Goal: Information Seeking & Learning: Find contact information

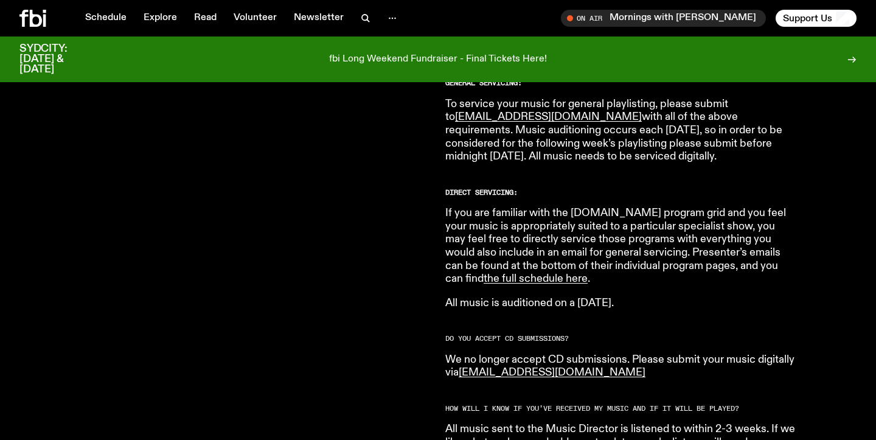
scroll to position [758, 0]
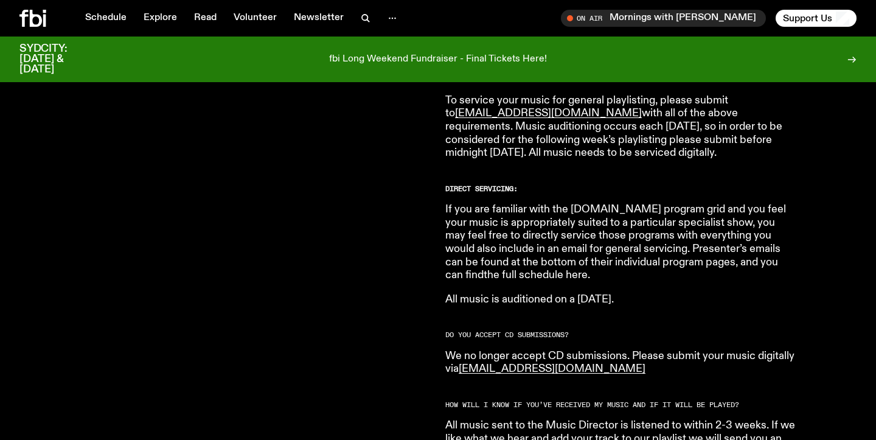
click at [486, 269] on link "the full schedule here" at bounding box center [535, 274] width 104 height 11
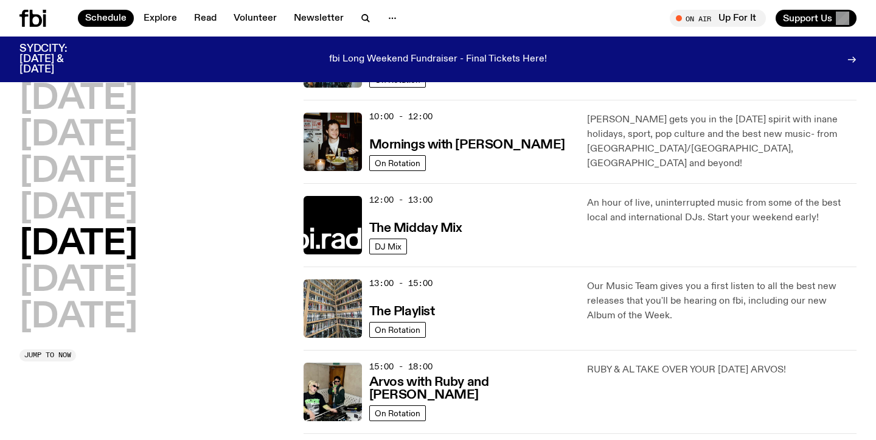
scroll to position [176, 0]
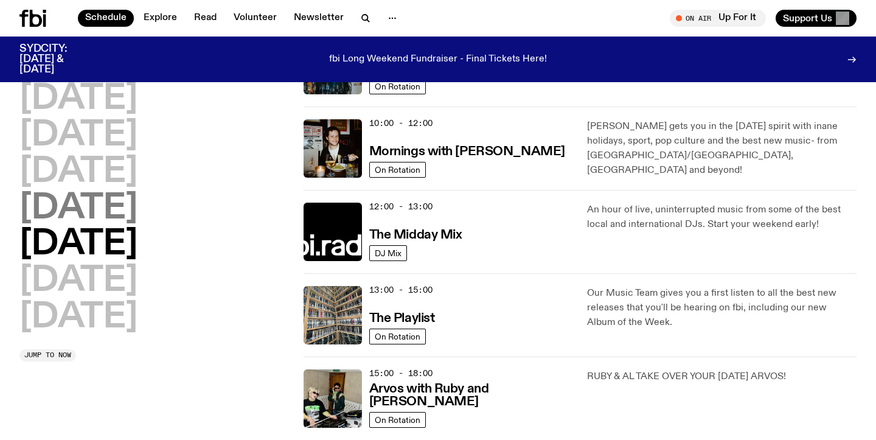
click at [125, 206] on h2 "[DATE]" at bounding box center [78, 209] width 118 height 34
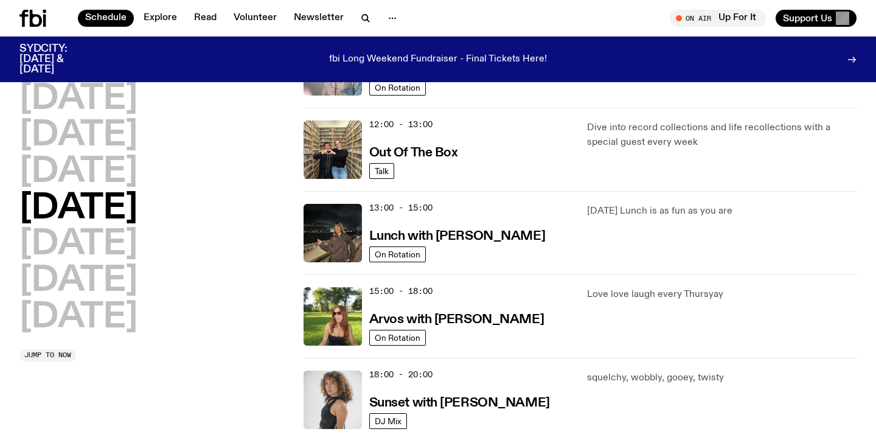
scroll to position [0, 0]
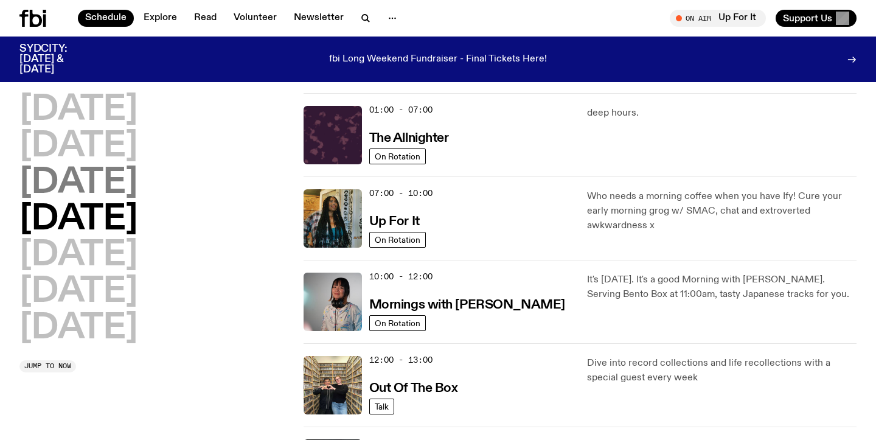
click at [107, 186] on h2 "[DATE]" at bounding box center [78, 183] width 118 height 34
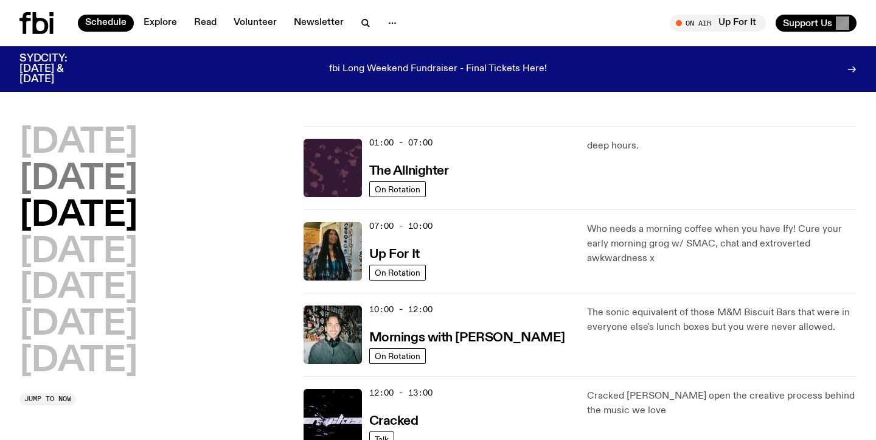
click at [99, 170] on h2 "[DATE]" at bounding box center [78, 179] width 118 height 34
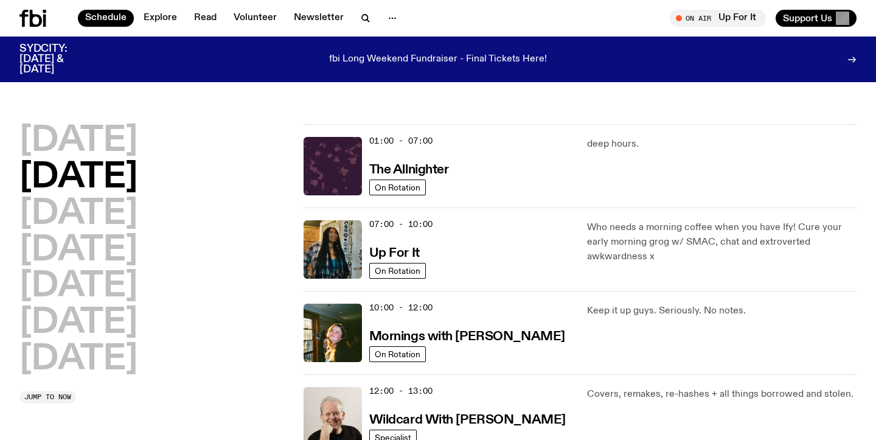
scroll to position [33, 0]
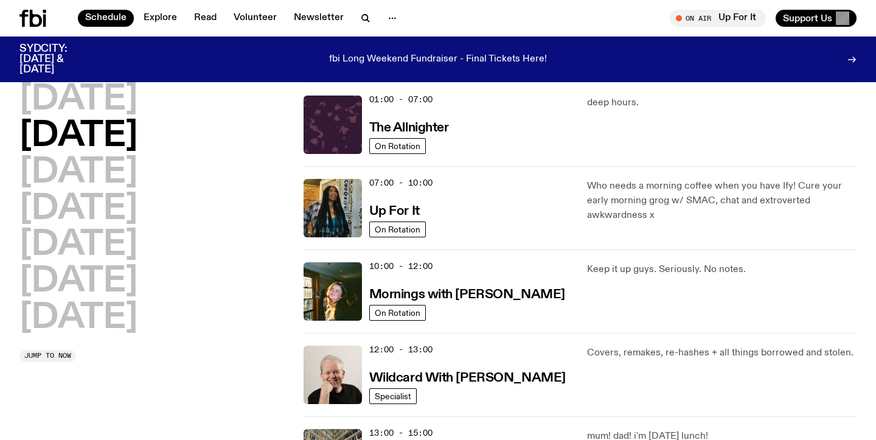
click at [109, 126] on h2 "[DATE]" at bounding box center [78, 136] width 118 height 34
click at [114, 105] on h2 "[DATE]" at bounding box center [78, 100] width 118 height 34
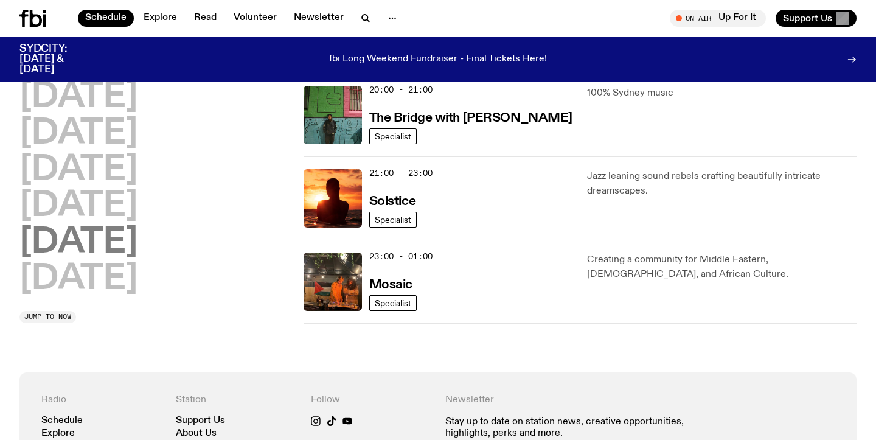
click at [111, 243] on h2 "[DATE]" at bounding box center [78, 243] width 118 height 34
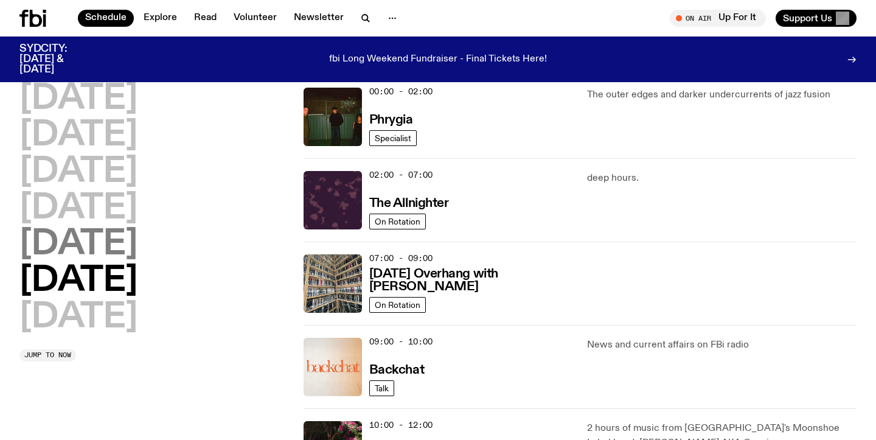
click at [87, 243] on h2 "[DATE]" at bounding box center [78, 244] width 118 height 34
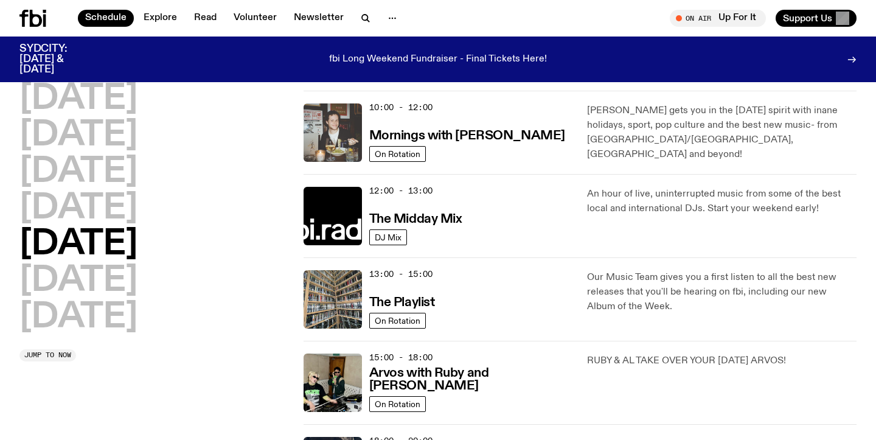
scroll to position [0, 0]
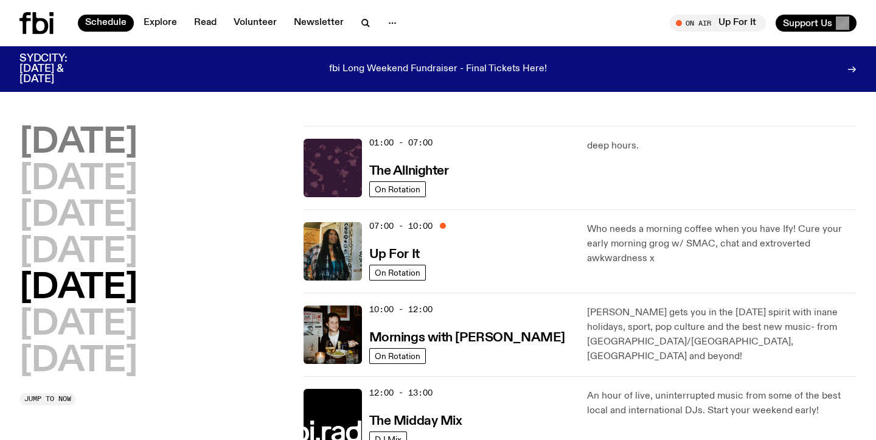
click at [82, 148] on h2 "[DATE]" at bounding box center [78, 143] width 118 height 34
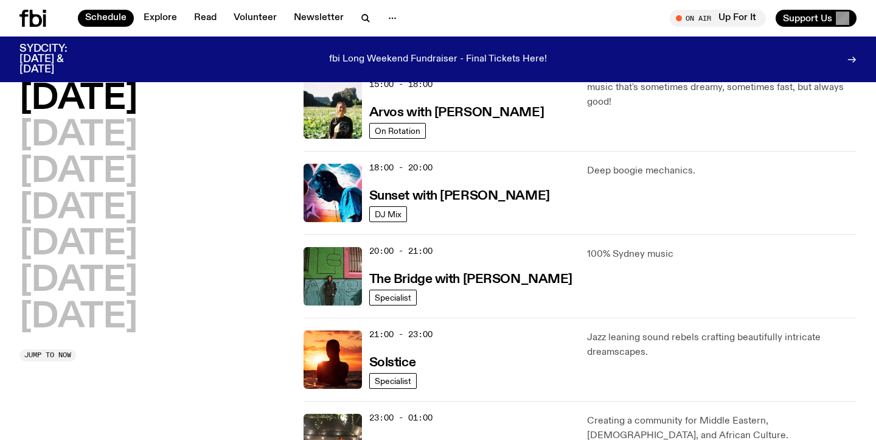
scroll to position [574, 0]
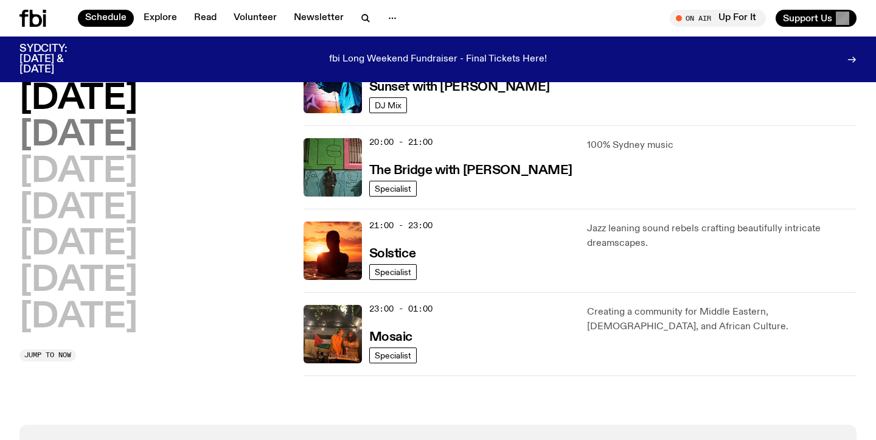
click at [137, 139] on h2 "[DATE]" at bounding box center [78, 136] width 118 height 34
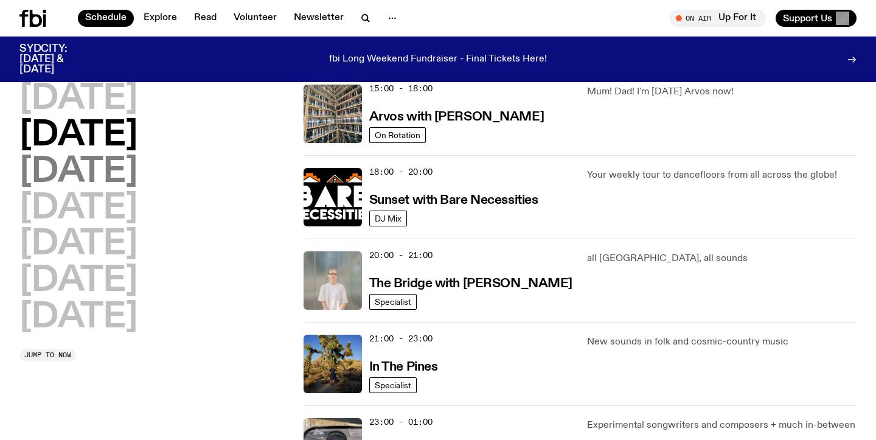
click at [137, 181] on h2 "[DATE]" at bounding box center [78, 172] width 118 height 34
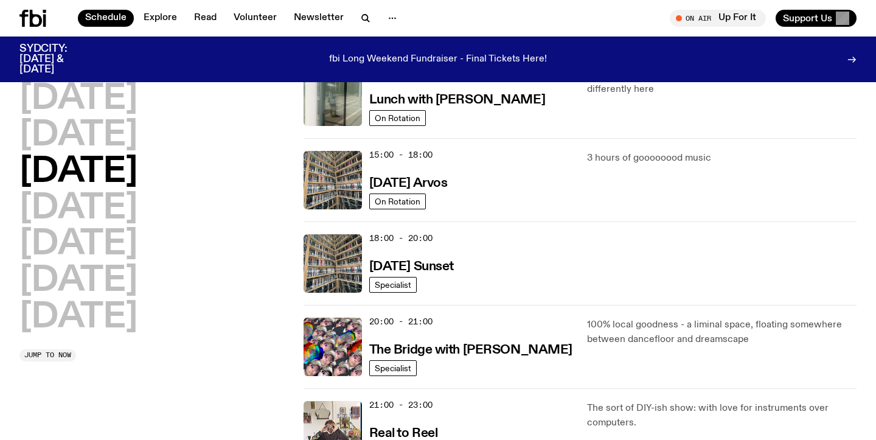
scroll to position [541, 0]
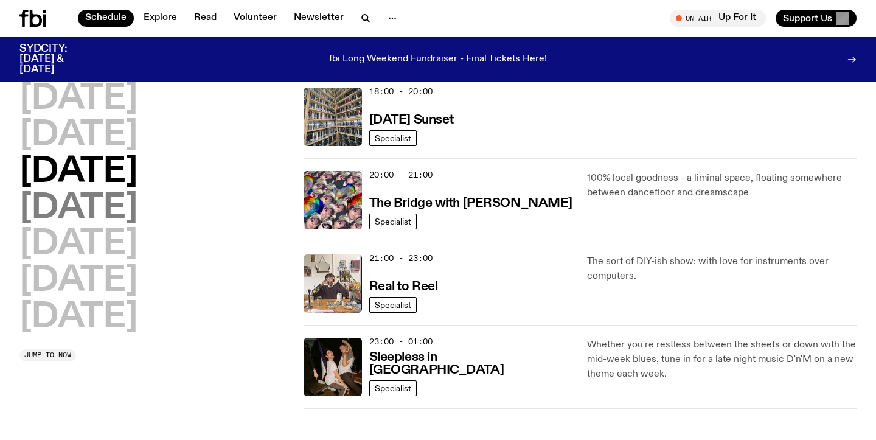
click at [137, 218] on h2 "[DATE]" at bounding box center [78, 209] width 118 height 34
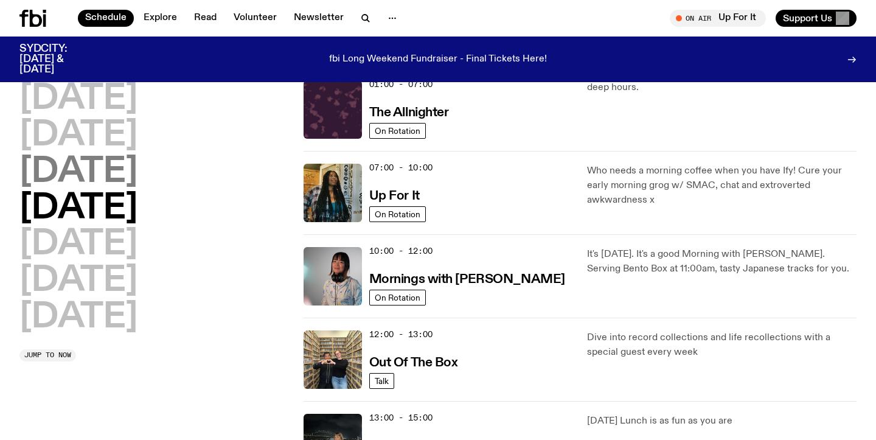
click at [137, 189] on h2 "[DATE]" at bounding box center [78, 172] width 118 height 34
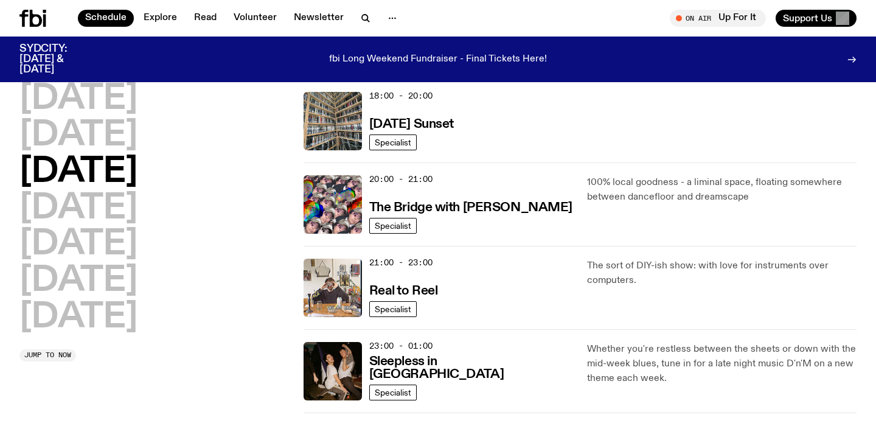
scroll to position [535, 0]
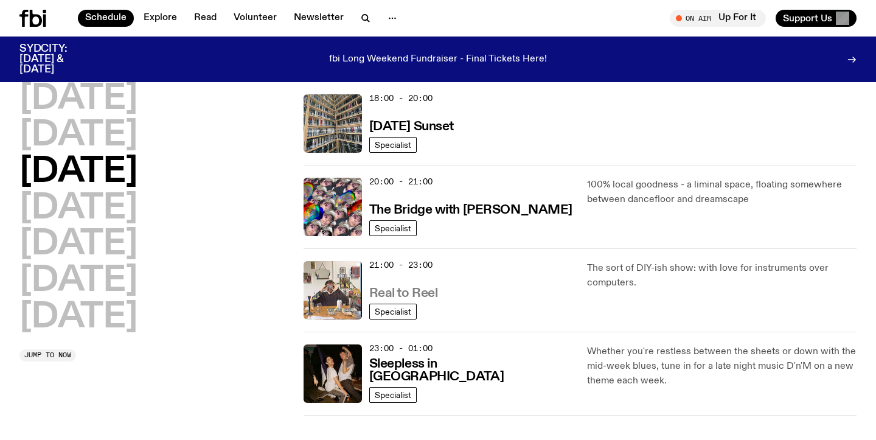
click at [404, 289] on h3 "Real to Reel" at bounding box center [403, 293] width 69 height 13
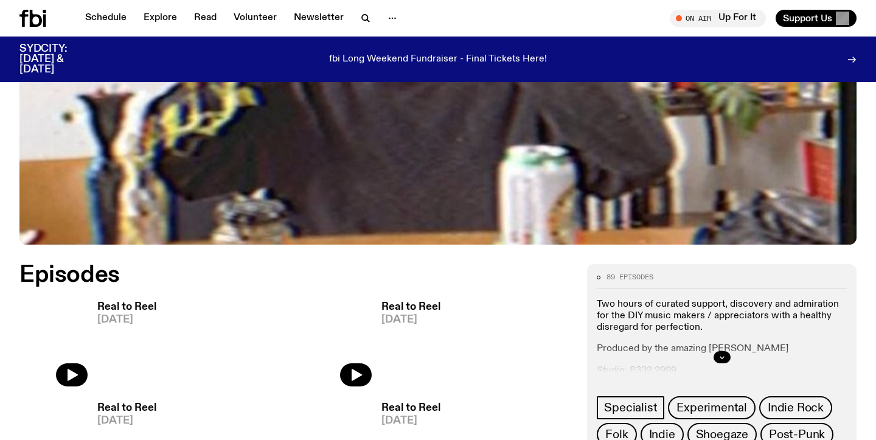
scroll to position [527, 0]
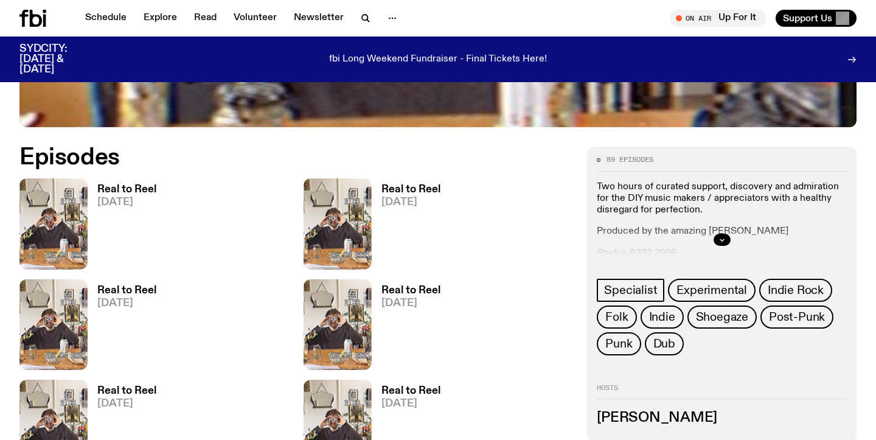
click at [107, 197] on span "[DATE]" at bounding box center [126, 202] width 59 height 10
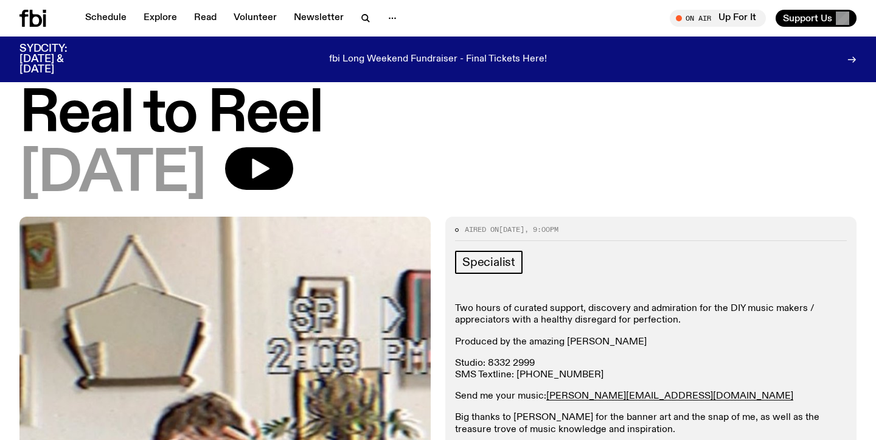
scroll to position [32, 0]
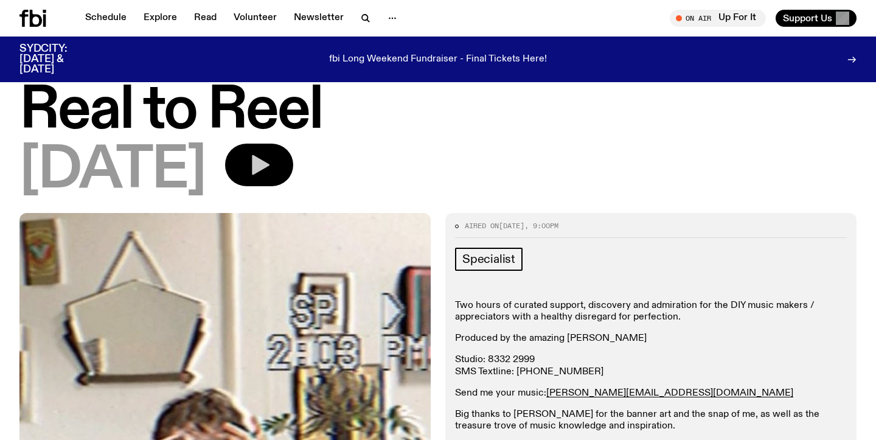
click at [293, 173] on button "button" at bounding box center [259, 165] width 68 height 43
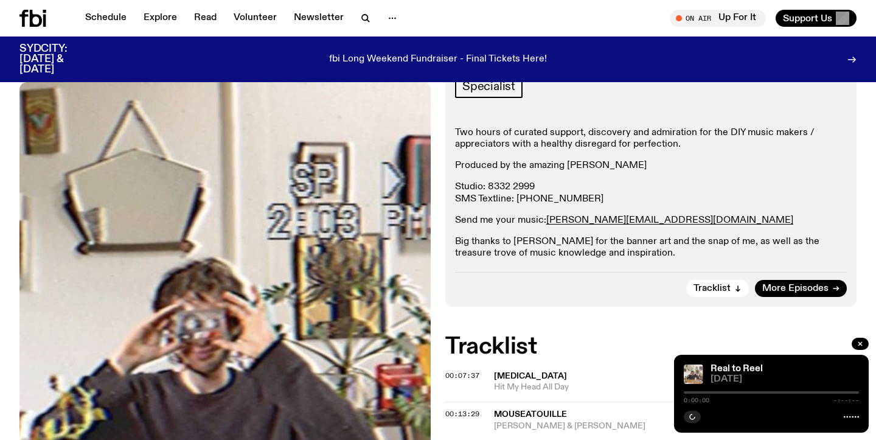
scroll to position [207, 0]
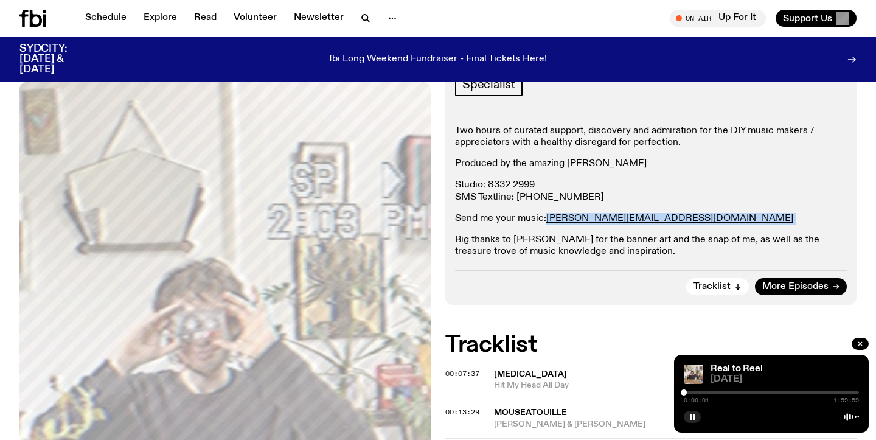
drag, startPoint x: 658, startPoint y: 217, endPoint x: 546, endPoint y: 223, distance: 112.6
click at [546, 223] on p "Send me your music: [PERSON_NAME][EMAIL_ADDRESS][DOMAIN_NAME]" at bounding box center [651, 219] width 392 height 12
copy p "[PERSON_NAME][EMAIL_ADDRESS][DOMAIN_NAME]"
click at [795, 365] on div "Real to Reel" at bounding box center [783, 368] width 151 height 9
click at [693, 393] on div at bounding box center [771, 392] width 175 height 2
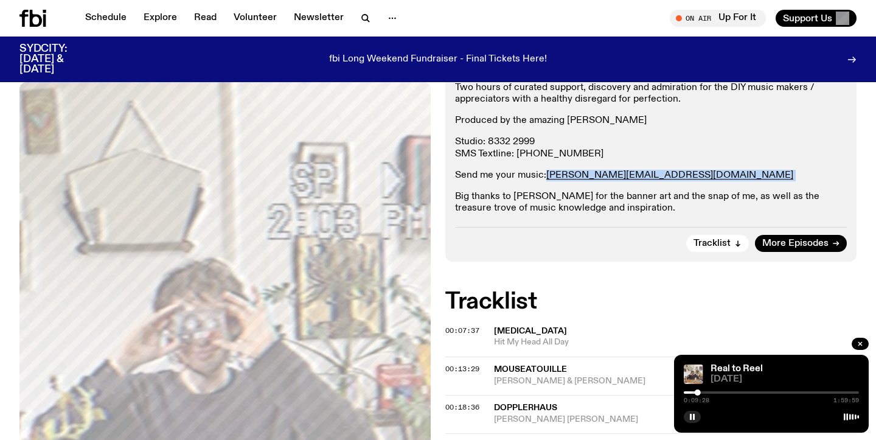
scroll to position [269, 0]
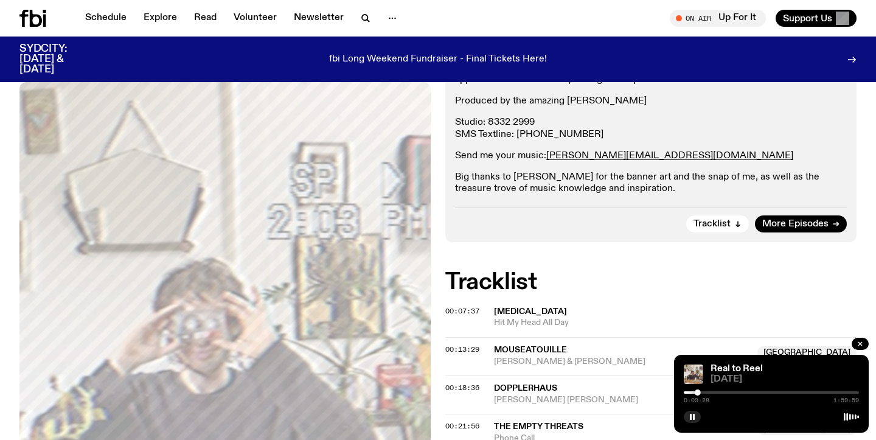
click at [457, 176] on p "Big thanks to [PERSON_NAME] for the banner art and the snap of me, as well as t…" at bounding box center [651, 182] width 392 height 23
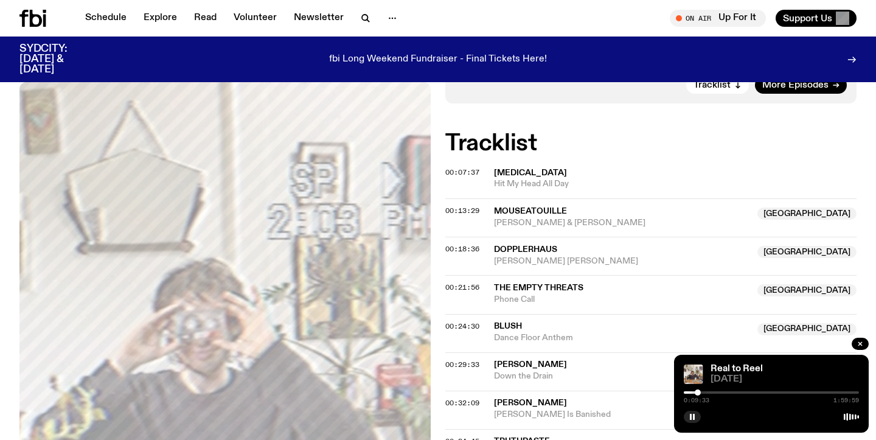
scroll to position [412, 0]
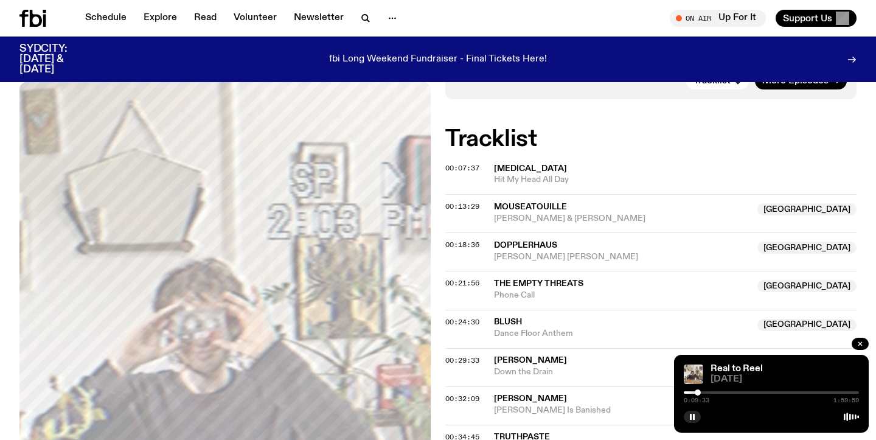
click at [523, 210] on span "Mouseatouille" at bounding box center [530, 207] width 73 height 9
click at [488, 210] on div "00:13:29 Mouseatouille Australia [PERSON_NAME] & [PERSON_NAME] Copied [GEOGRAPH…" at bounding box center [650, 213] width 411 height 38
click at [507, 207] on span "Mouseatouille" at bounding box center [530, 207] width 73 height 9
click at [555, 206] on div "Copied" at bounding box center [622, 212] width 256 height 23
click at [702, 390] on div at bounding box center [702, 392] width 6 height 6
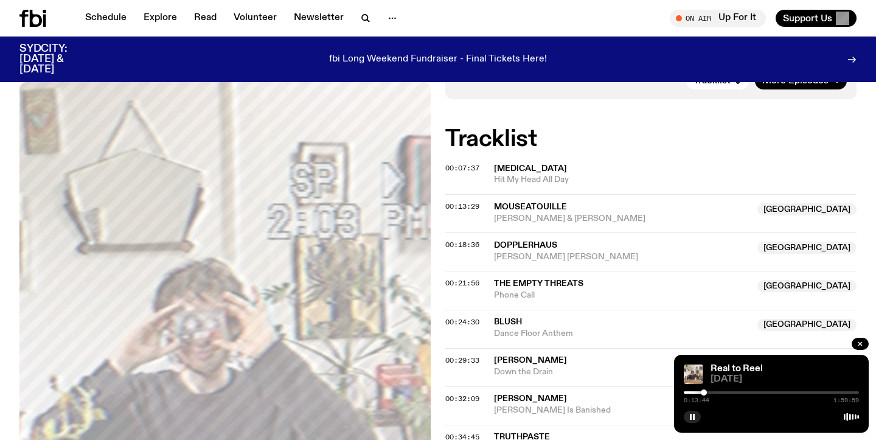
click at [704, 391] on div at bounding box center [704, 392] width 6 height 6
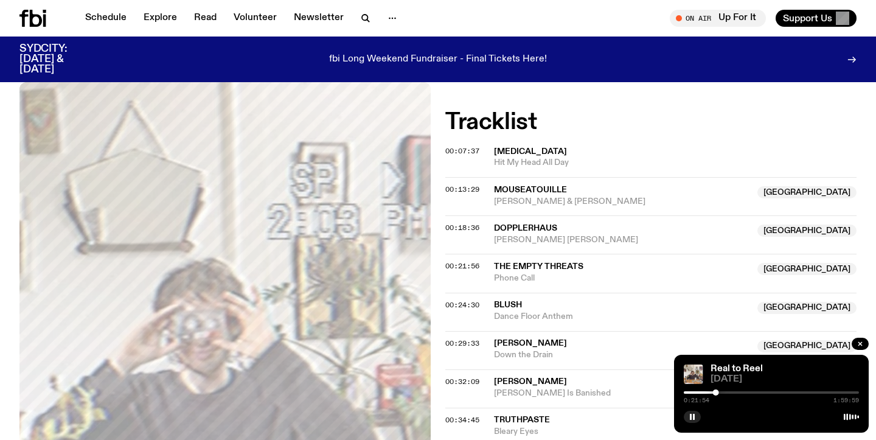
scroll to position [431, 0]
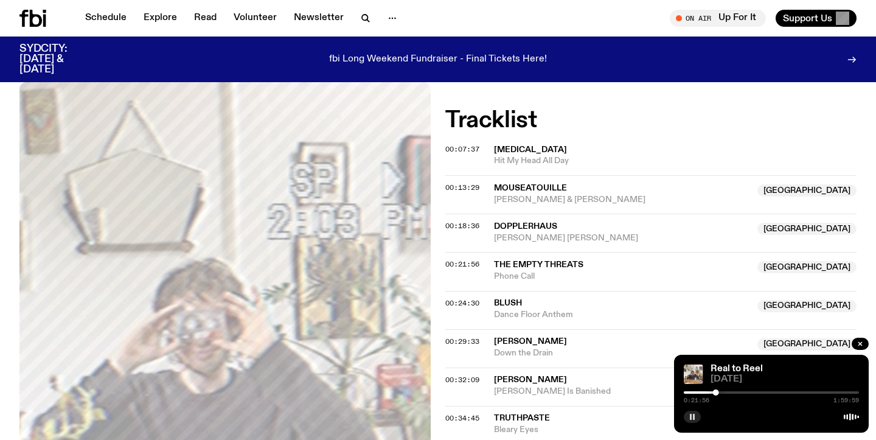
click at [689, 415] on icon "button" at bounding box center [691, 416] width 7 height 7
